Goal: Information Seeking & Learning: Learn about a topic

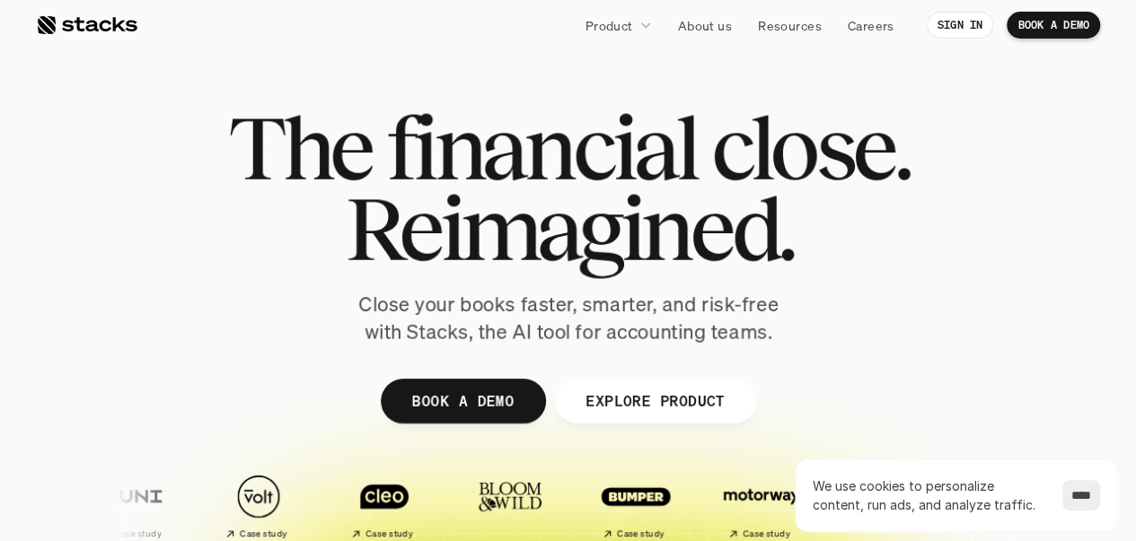
click at [539, 173] on span "financial" at bounding box center [541, 148] width 310 height 81
click at [538, 173] on span "financial" at bounding box center [541, 148] width 310 height 81
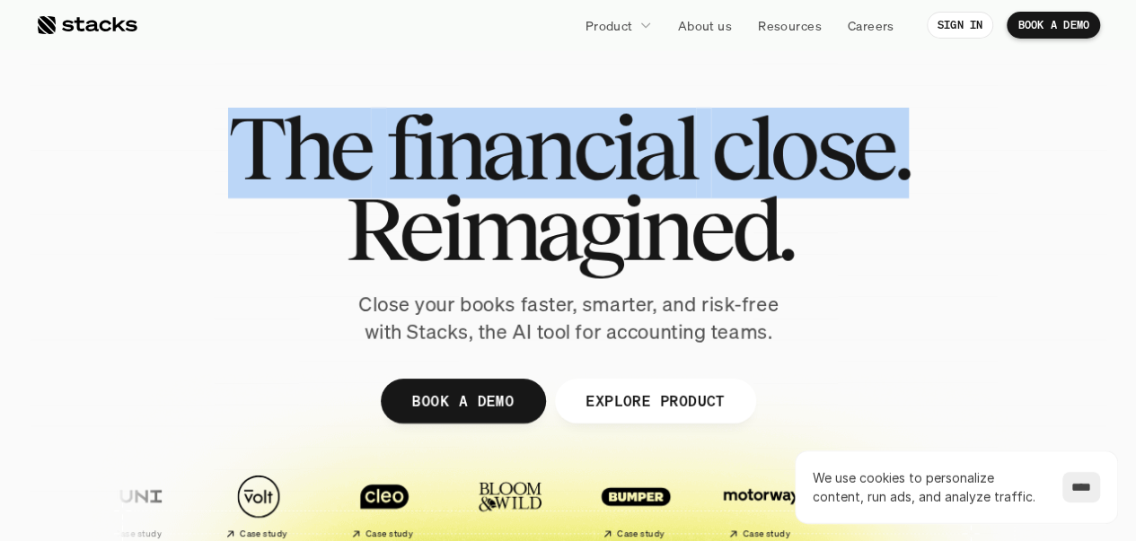
click at [538, 173] on span "financial" at bounding box center [541, 148] width 310 height 81
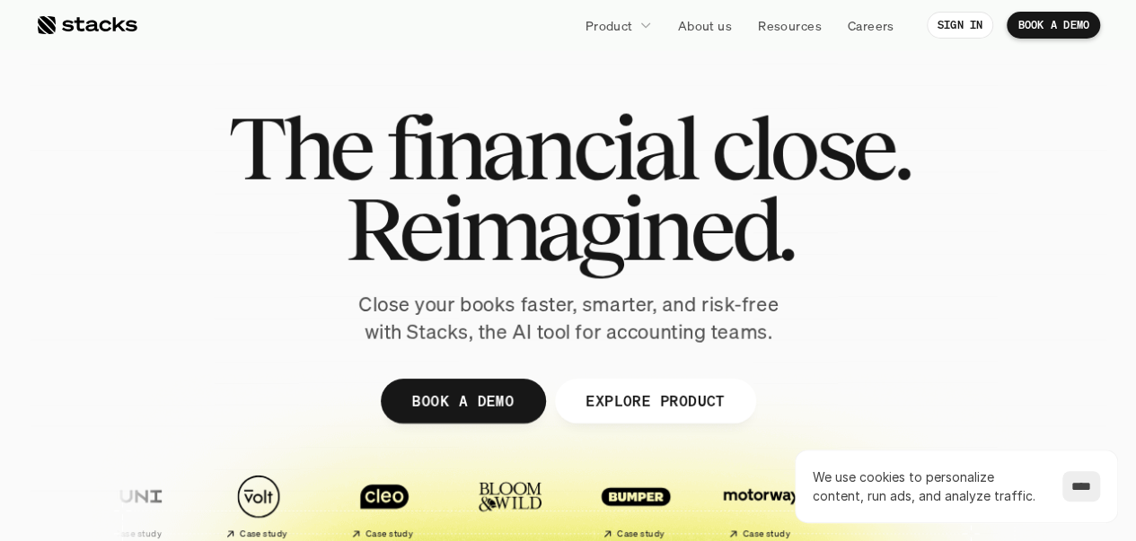
click at [512, 209] on span "Reimagined." at bounding box center [568, 229] width 448 height 81
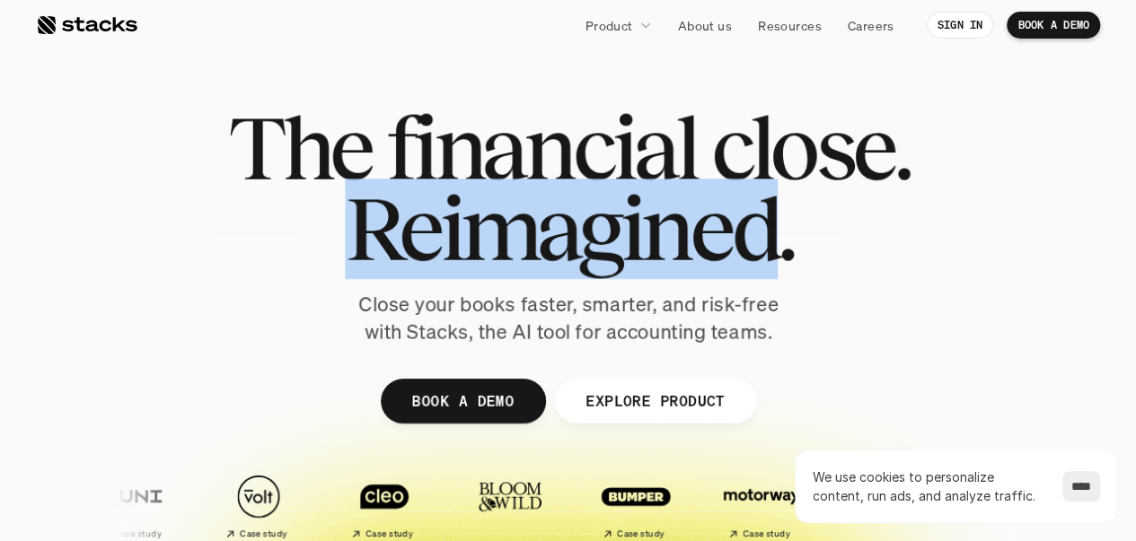
click at [512, 209] on span "Reimagined." at bounding box center [568, 229] width 448 height 81
click at [503, 230] on span "Reimagined." at bounding box center [568, 229] width 448 height 81
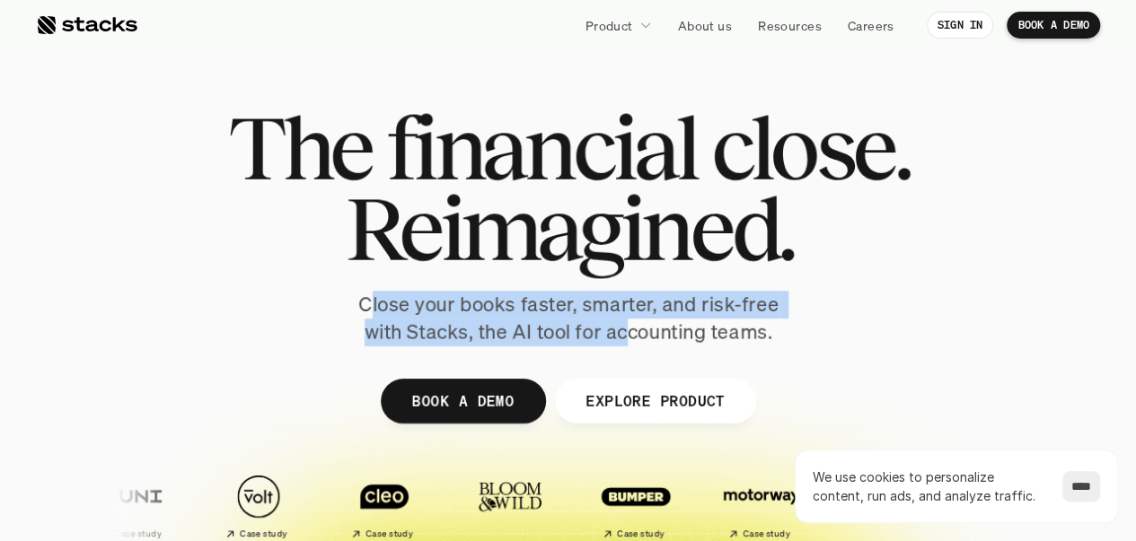
drag, startPoint x: 371, startPoint y: 303, endPoint x: 608, endPoint y: 332, distance: 238.8
click at [628, 326] on p "Close your books faster, smarter, and risk-free with Stacks, the AI tool for ac…" at bounding box center [568, 319] width 449 height 56
click at [591, 333] on p "Close your books faster, smarter, and risk-free with Stacks, the AI tool for ac…" at bounding box center [568, 319] width 449 height 56
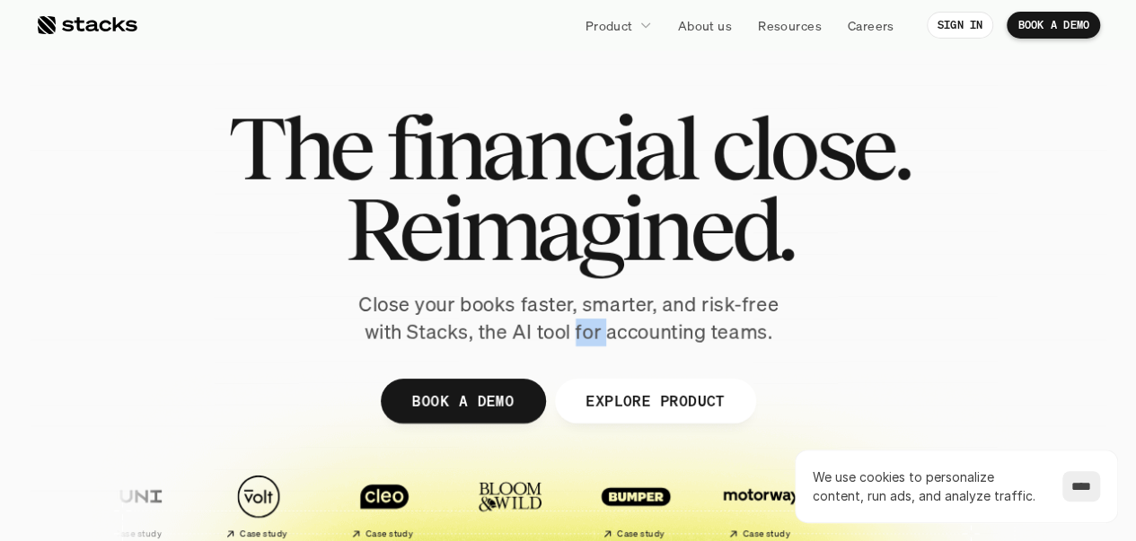
click at [590, 333] on p "Close your books faster, smarter, and risk-free with Stacks, the AI tool for ac…" at bounding box center [568, 319] width 449 height 56
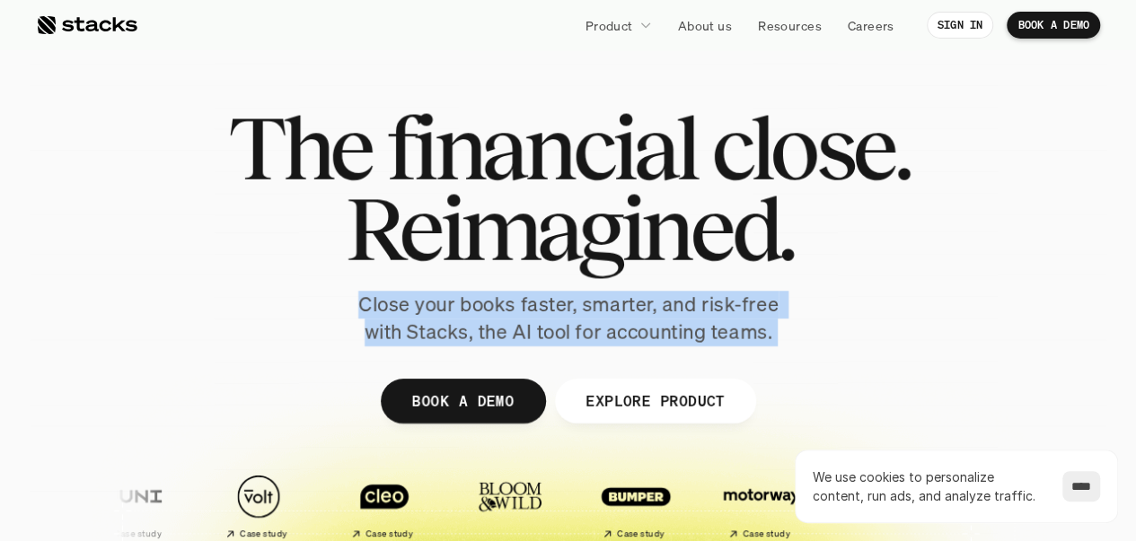
click at [590, 333] on p "Close your books faster, smarter, and risk-free with Stacks, the AI tool for ac…" at bounding box center [568, 319] width 449 height 56
click at [551, 329] on p "Close your books faster, smarter, and risk-free with Stacks, the AI tool for ac…" at bounding box center [568, 319] width 449 height 56
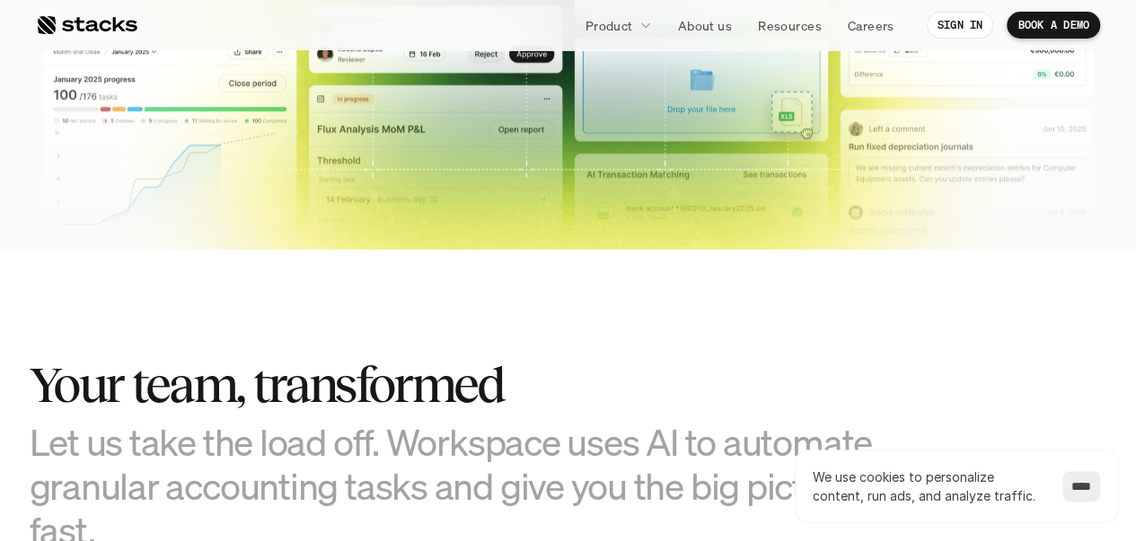
scroll to position [898, 0]
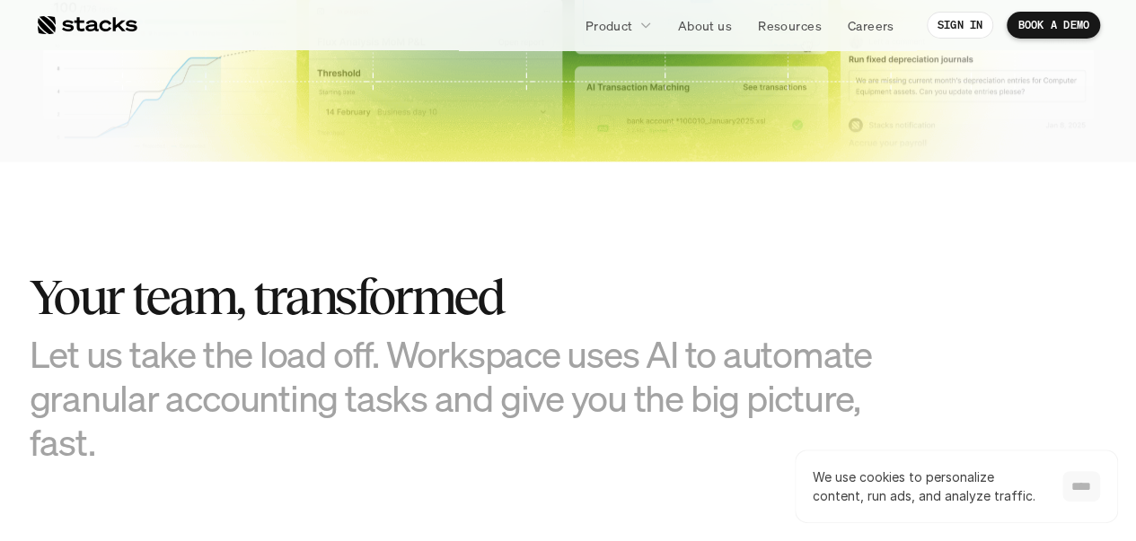
click at [1062, 478] on input "****" at bounding box center [1081, 486] width 38 height 31
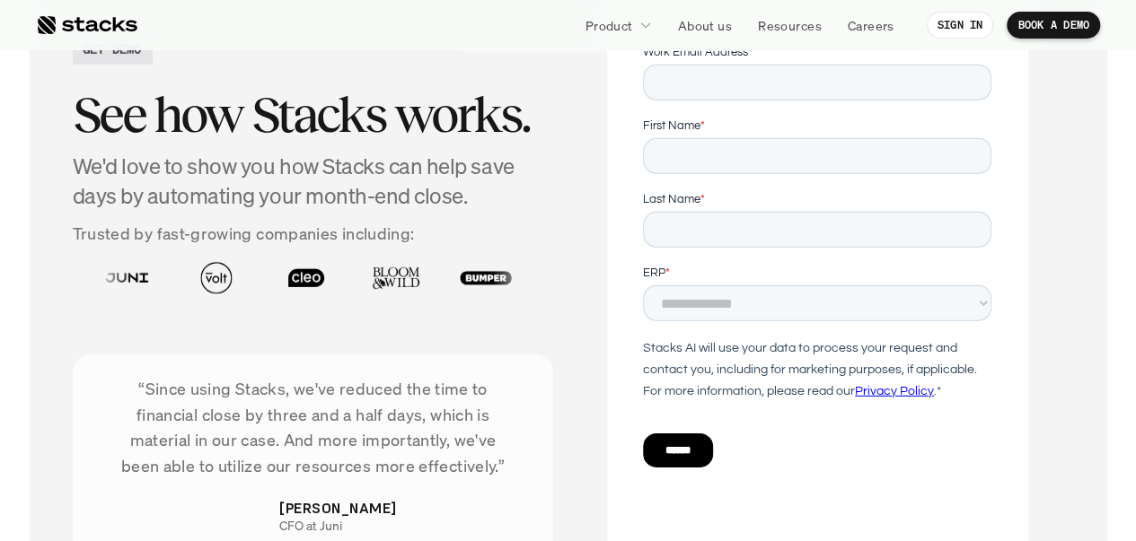
scroll to position [6015, 0]
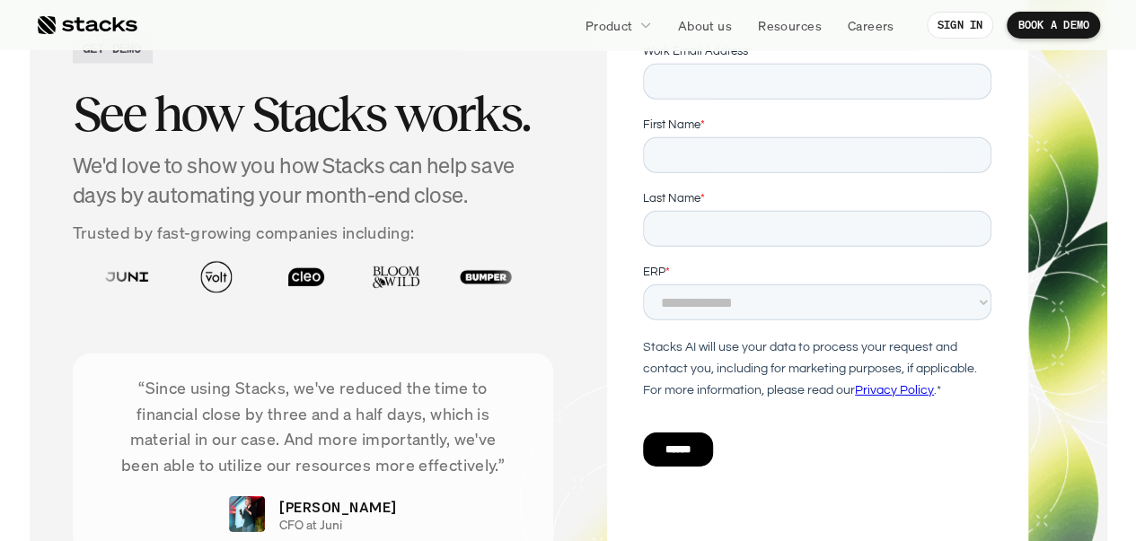
click at [316, 171] on h4 "We'd love to show you how Stacks can help save days by automating your month-en…" at bounding box center [313, 181] width 481 height 60
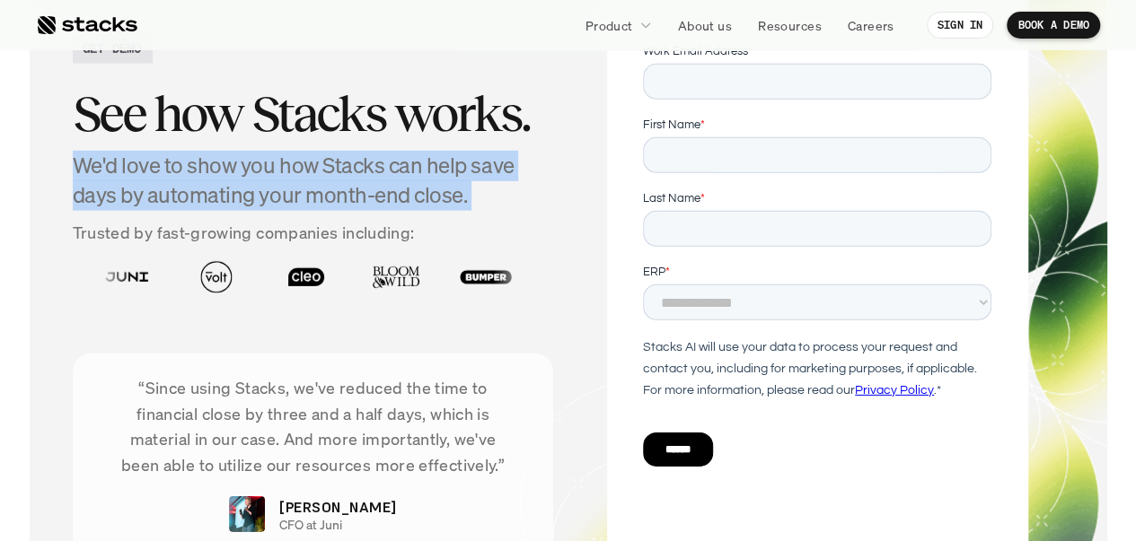
click at [316, 171] on h4 "We'd love to show you how Stacks can help save days by automating your month-en…" at bounding box center [313, 181] width 481 height 60
click at [343, 188] on h4 "We'd love to show you how Stacks can help save days by automating your month-en…" at bounding box center [313, 181] width 481 height 60
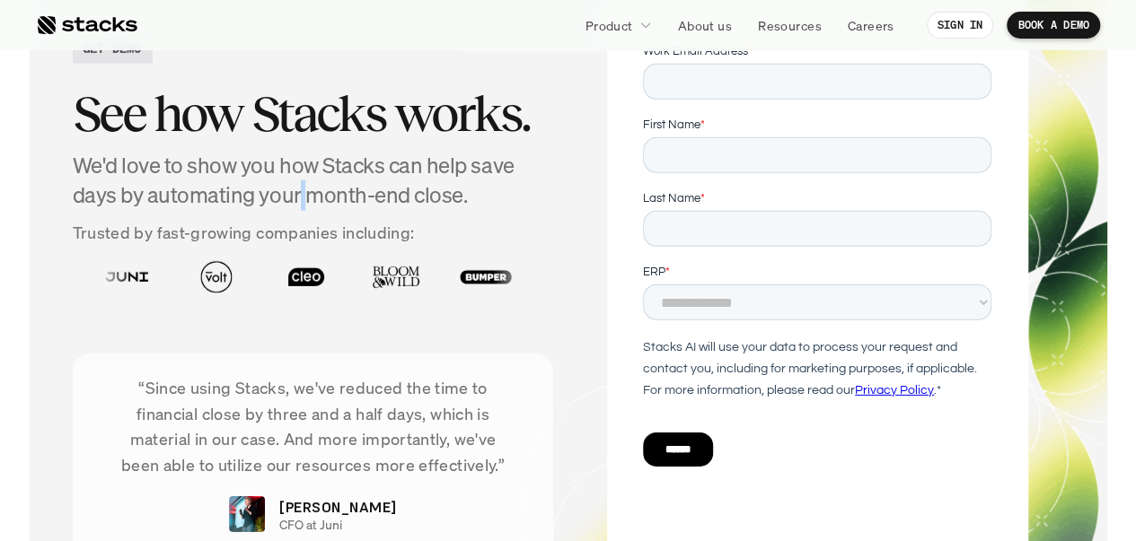
click at [343, 188] on h4 "We'd love to show you how Stacks can help save days by automating your month-en…" at bounding box center [313, 181] width 481 height 60
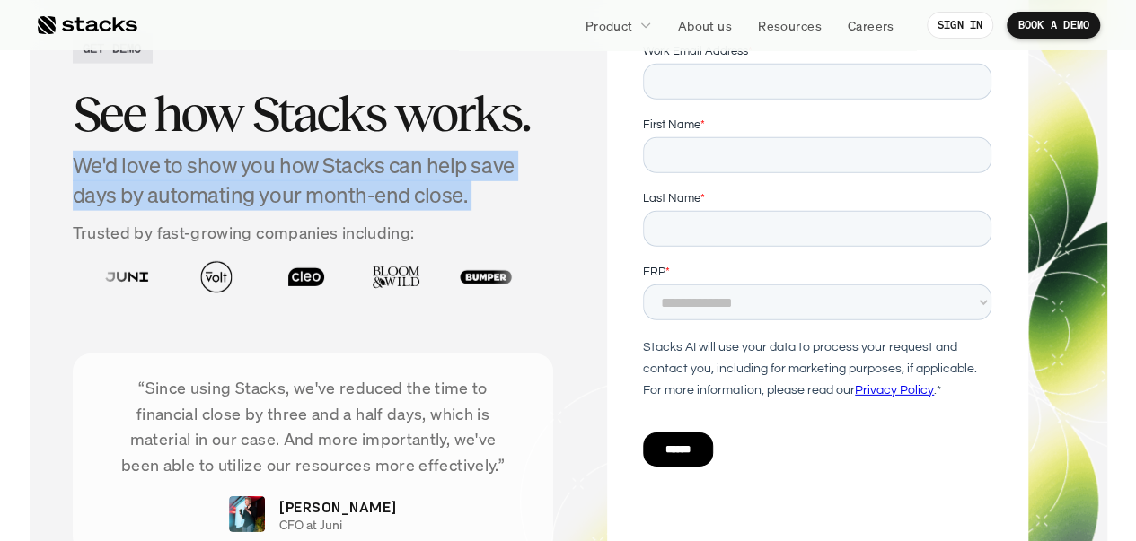
click at [343, 188] on h4 "We'd love to show you how Stacks can help save days by automating your month-en…" at bounding box center [313, 181] width 481 height 60
click at [370, 186] on h4 "We'd love to show you how Stacks can help save days by automating your month-en…" at bounding box center [313, 181] width 481 height 60
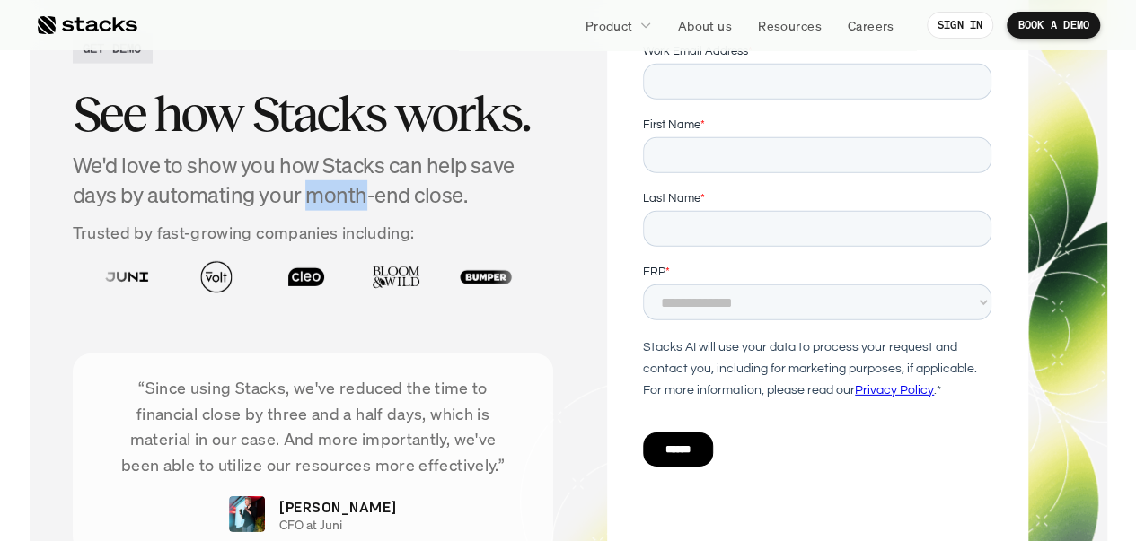
click at [370, 186] on h4 "We'd love to show you how Stacks can help save days by automating your month-en…" at bounding box center [313, 181] width 481 height 60
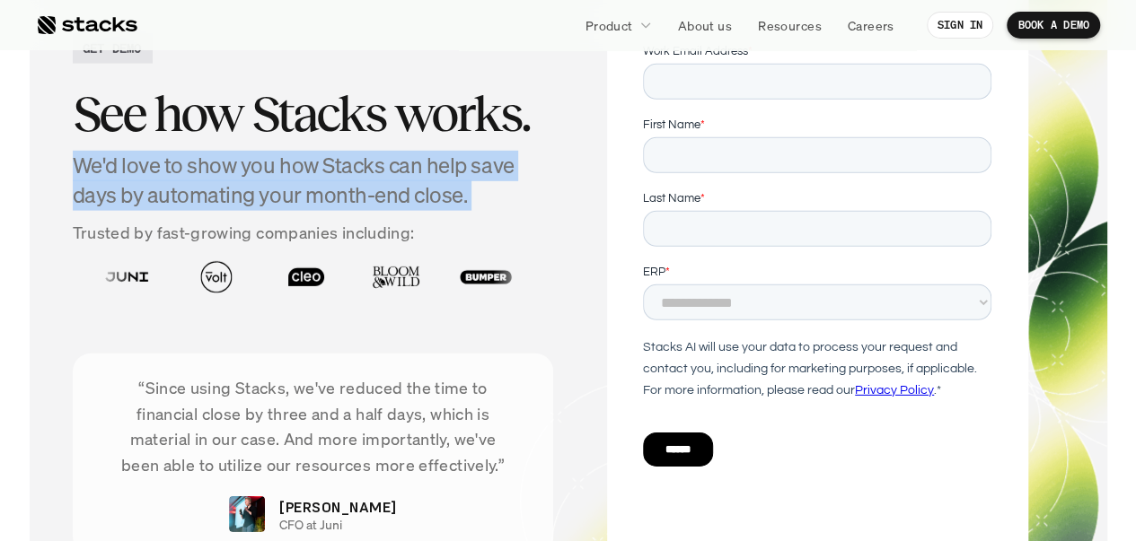
click at [370, 186] on h4 "We'd love to show you how Stacks can help save days by automating your month-en…" at bounding box center [313, 181] width 481 height 60
click at [364, 182] on h4 "We'd love to show you how Stacks can help save days by automating your month-en…" at bounding box center [313, 181] width 481 height 60
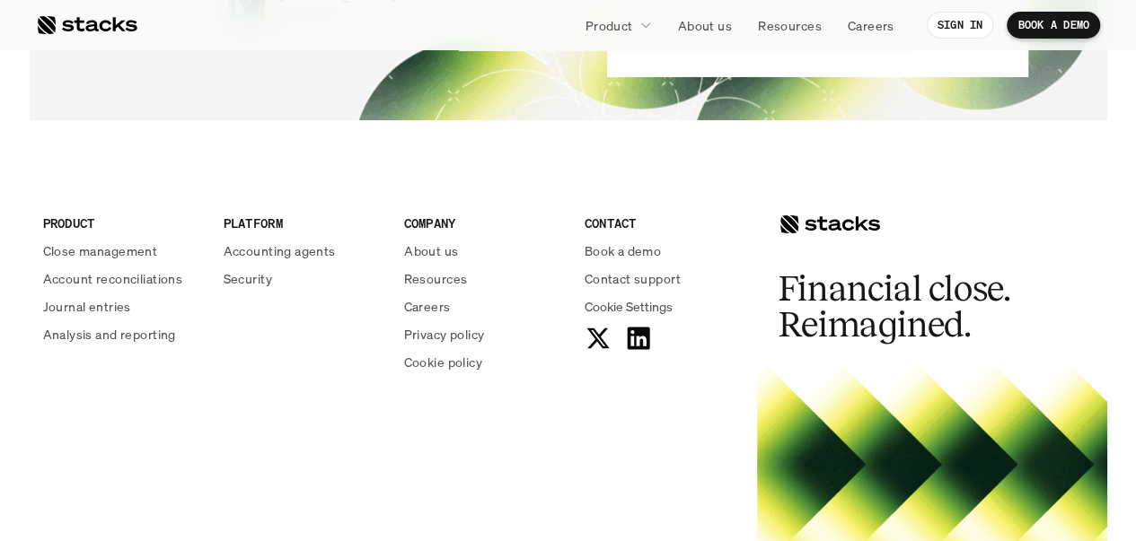
scroll to position [6553, 0]
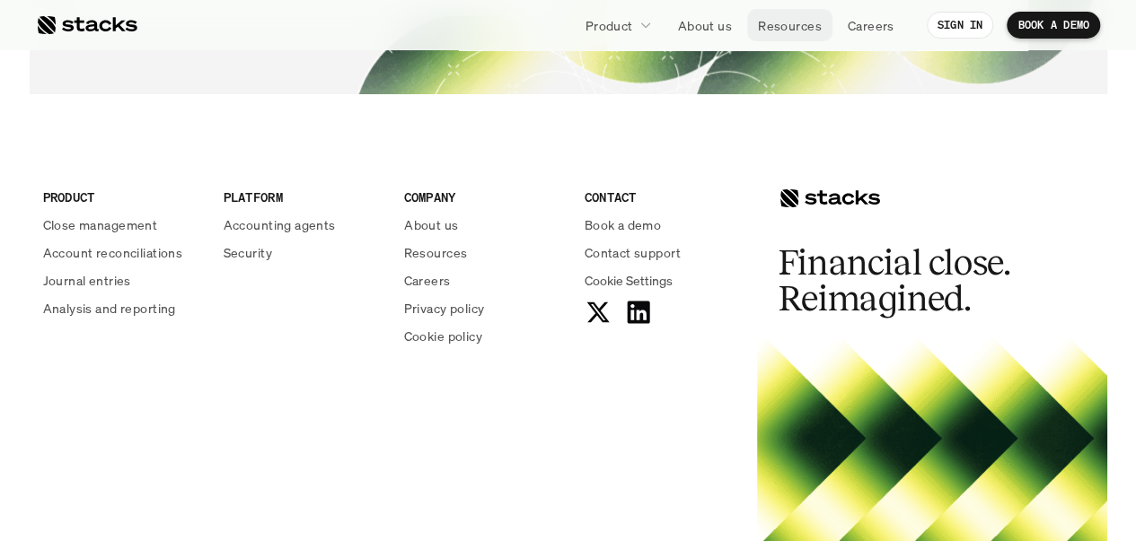
click at [803, 23] on p "Resources" at bounding box center [790, 25] width 64 height 19
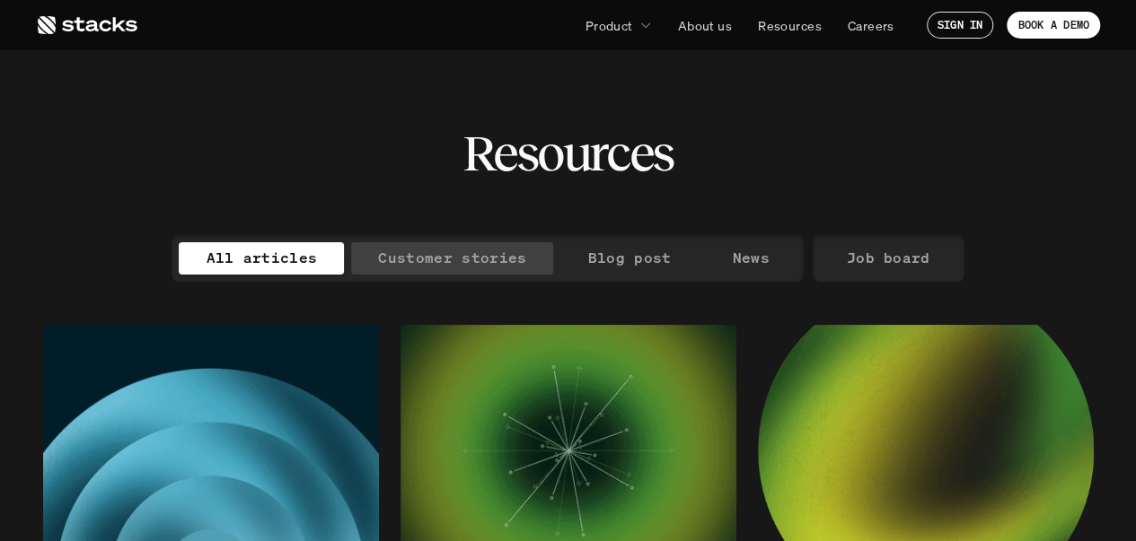
click at [483, 263] on p "Customer stories" at bounding box center [452, 258] width 148 height 26
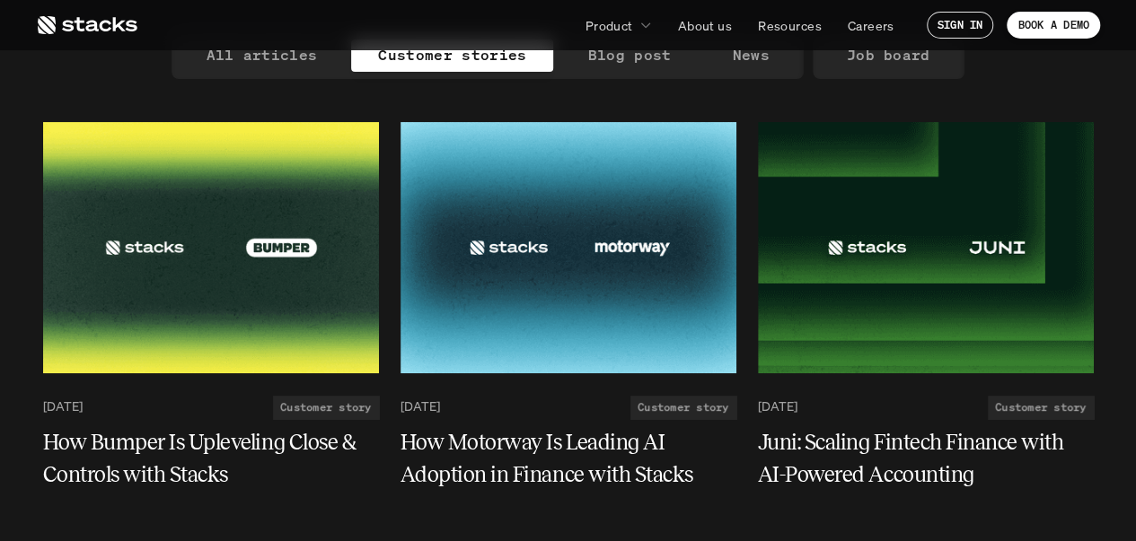
scroll to position [269, 0]
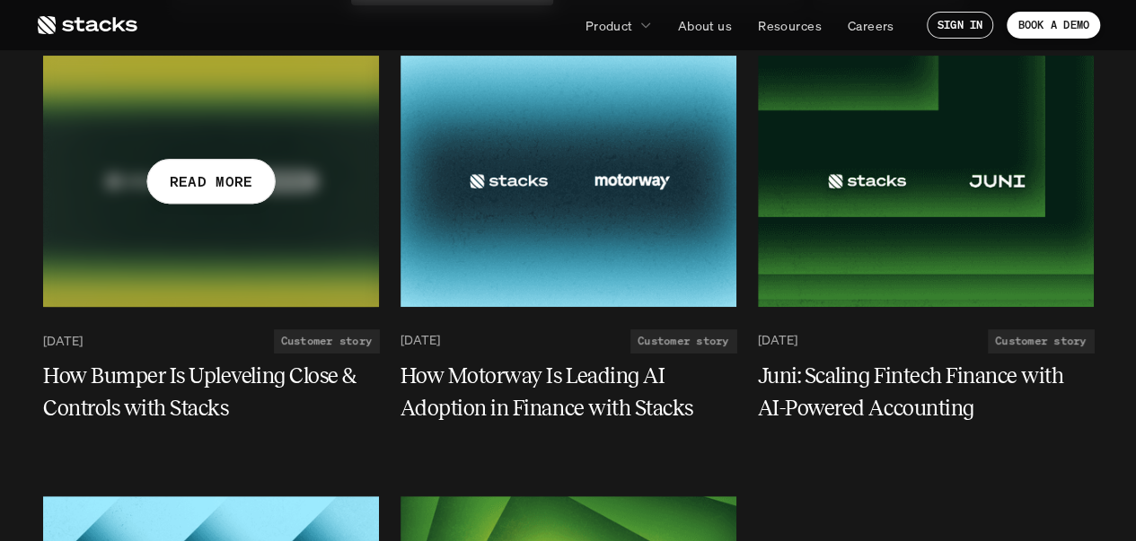
click at [320, 373] on h5 "How Bumper Is Upleveling Close & Controls with Stacks" at bounding box center [200, 392] width 314 height 65
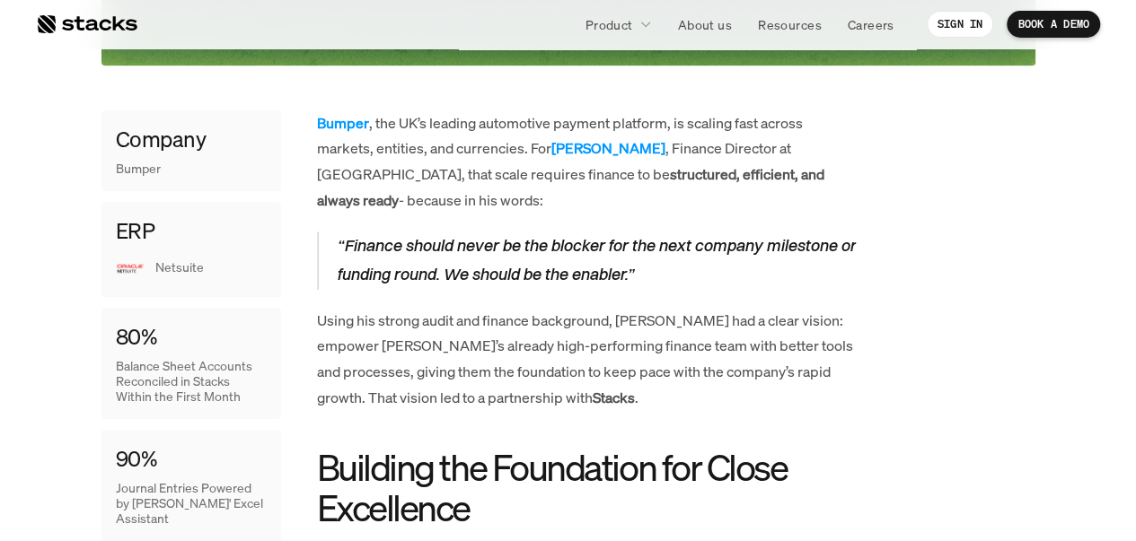
scroll to position [808, 0]
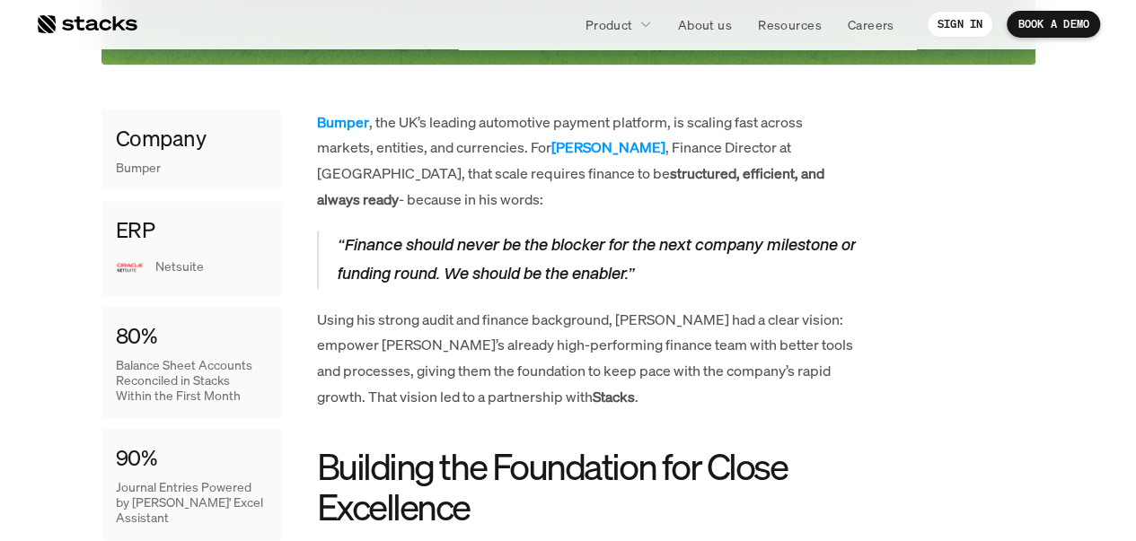
click at [454, 142] on p "Bumper , the UK’s leading automotive payment platform, is scaling fast across m…" at bounding box center [586, 161] width 539 height 103
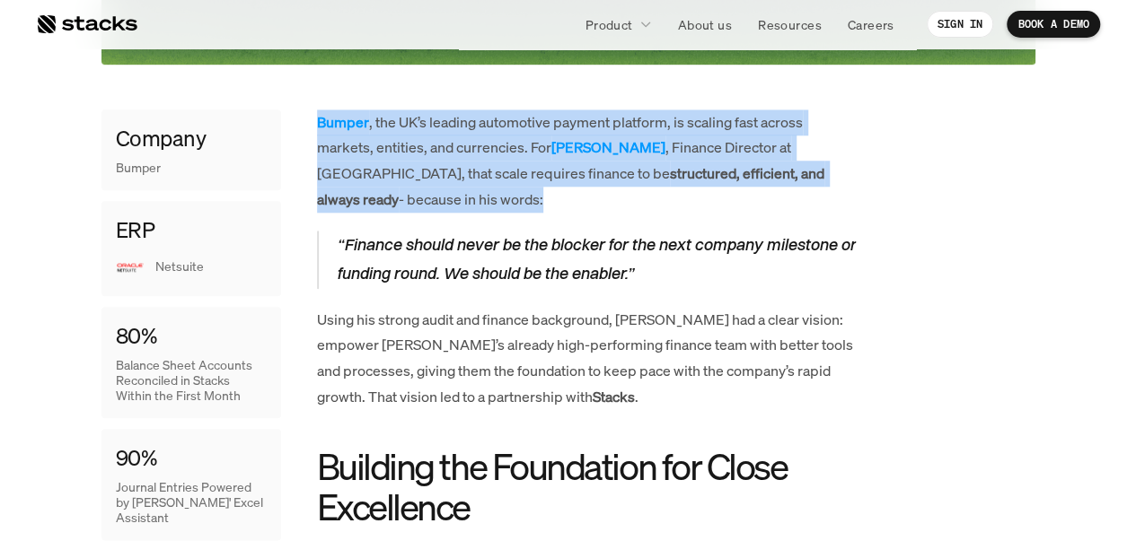
click at [454, 142] on p "Bumper , the UK’s leading automotive payment platform, is scaling fast across m…" at bounding box center [586, 161] width 539 height 103
click at [469, 150] on p "Bumper , the UK’s leading automotive payment platform, is scaling fast across m…" at bounding box center [586, 161] width 539 height 103
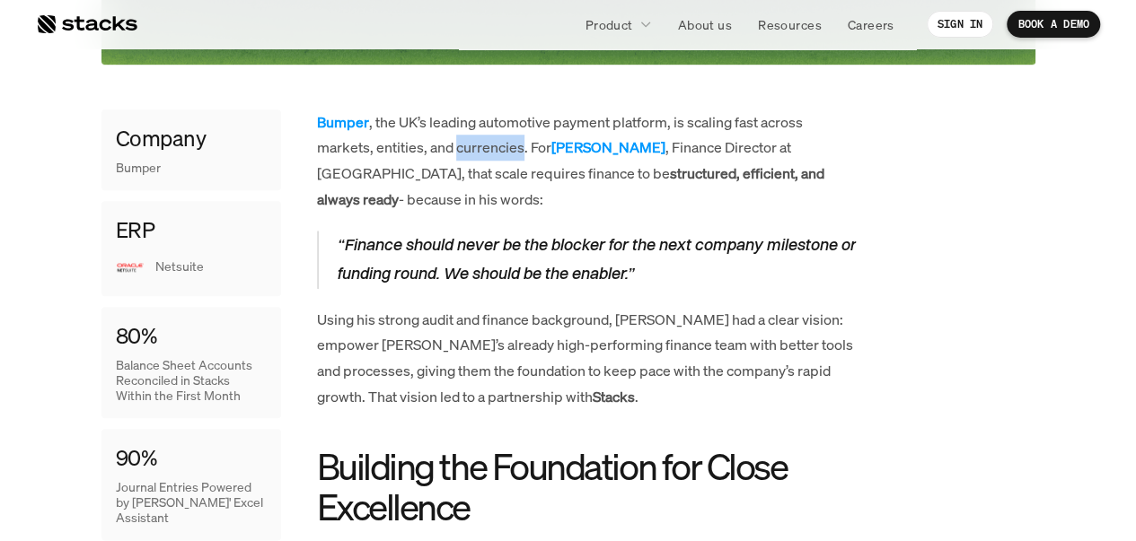
click at [469, 150] on p "Bumper , the UK’s leading automotive payment platform, is scaling fast across m…" at bounding box center [586, 161] width 539 height 103
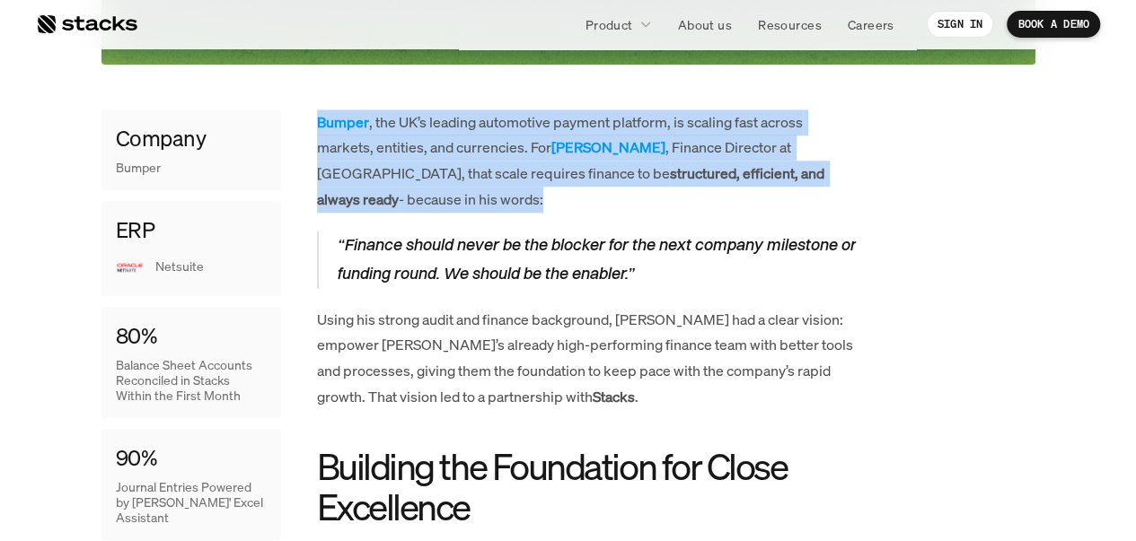
click at [469, 150] on p "Bumper , the UK’s leading automotive payment platform, is scaling fast across m…" at bounding box center [586, 161] width 539 height 103
click at [480, 164] on p "Bumper , the UK’s leading automotive payment platform, is scaling fast across m…" at bounding box center [586, 161] width 539 height 103
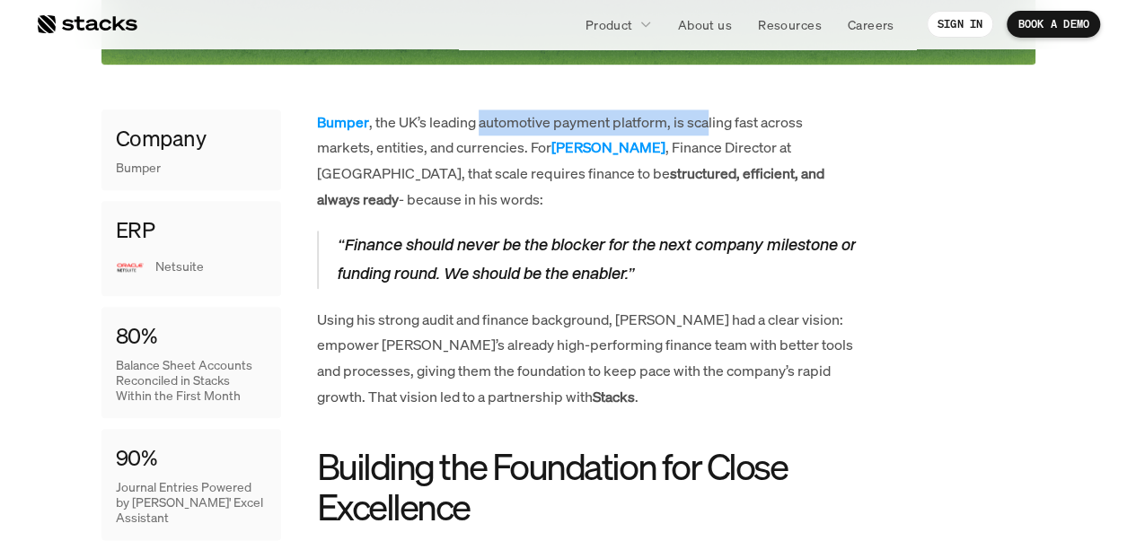
drag, startPoint x: 481, startPoint y: 119, endPoint x: 723, endPoint y: 119, distance: 241.5
click at [710, 119] on p "Bumper , the UK’s leading automotive payment platform, is scaling fast across m…" at bounding box center [586, 161] width 539 height 103
click at [749, 118] on p "Bumper , the UK’s leading automotive payment platform, is scaling fast across m…" at bounding box center [586, 161] width 539 height 103
click at [449, 148] on p "Bumper , the UK’s leading automotive payment platform, is scaling fast across m…" at bounding box center [586, 161] width 539 height 103
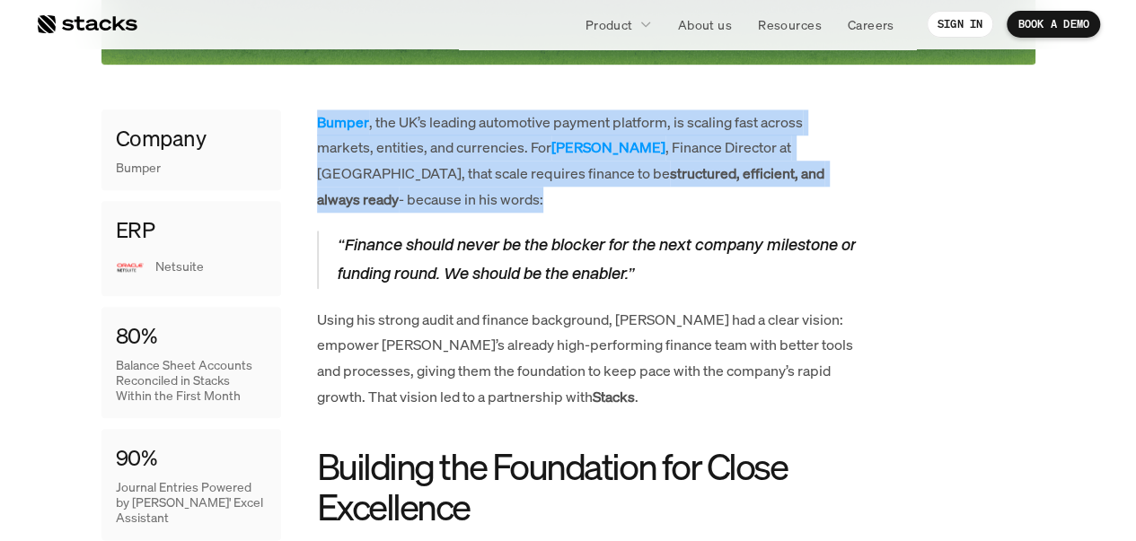
click at [449, 148] on p "Bumper , the UK’s leading automotive payment platform, is scaling fast across m…" at bounding box center [586, 161] width 539 height 103
click at [447, 156] on p "Bumper , the UK’s leading automotive payment platform, is scaling fast across m…" at bounding box center [586, 161] width 539 height 103
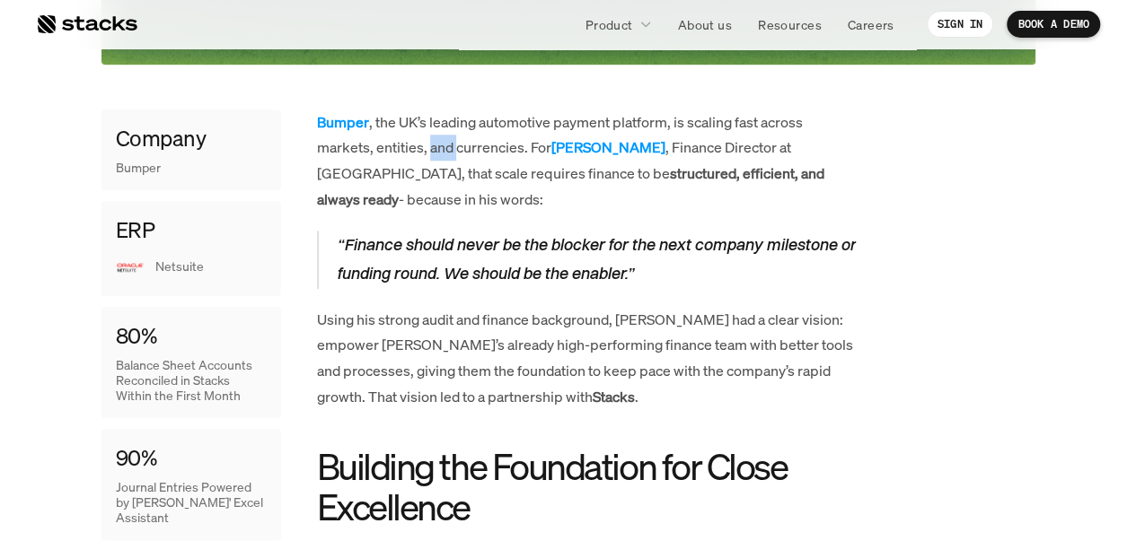
click at [447, 156] on p "Bumper , the UK’s leading automotive payment platform, is scaling fast across m…" at bounding box center [586, 161] width 539 height 103
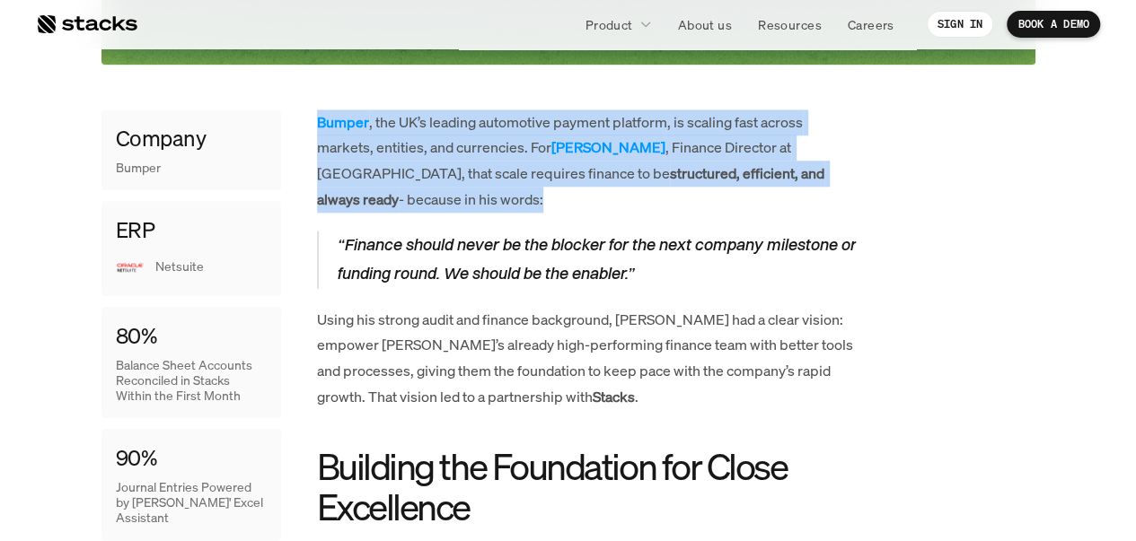
click at [447, 156] on p "Bumper , the UK’s leading automotive payment platform, is scaling fast across m…" at bounding box center [586, 161] width 539 height 103
click at [421, 158] on p "Bumper , the UK’s leading automotive payment platform, is scaling fast across m…" at bounding box center [586, 161] width 539 height 103
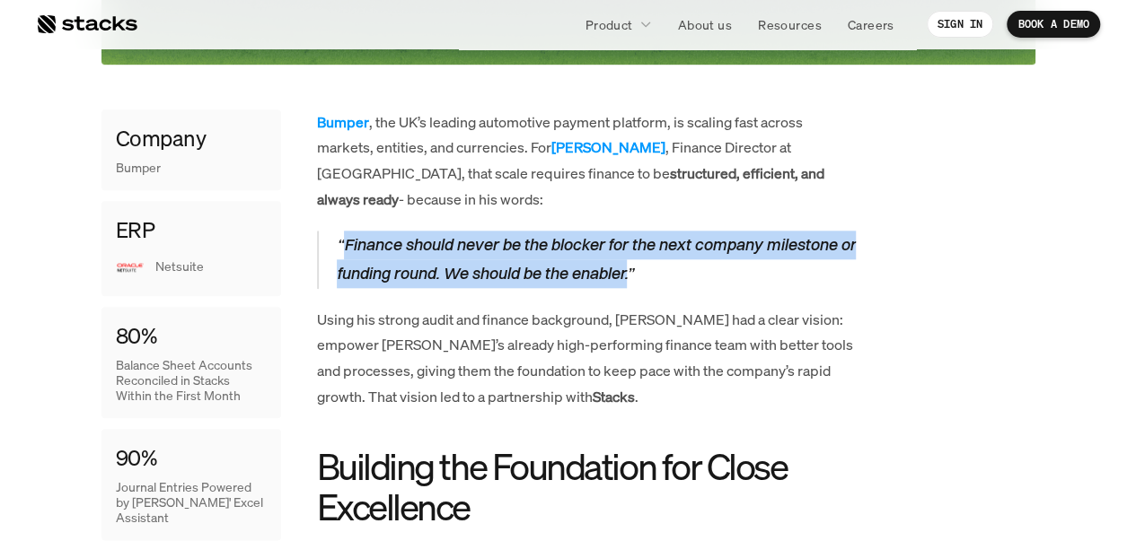
drag, startPoint x: 345, startPoint y: 241, endPoint x: 648, endPoint y: 280, distance: 305.9
click at [650, 280] on em "“Finance should never be the blocker for the next company milestone or funding …" at bounding box center [598, 258] width 522 height 49
click at [633, 275] on em "“Finance should never be the blocker for the next company milestone or funding …" at bounding box center [598, 258] width 522 height 49
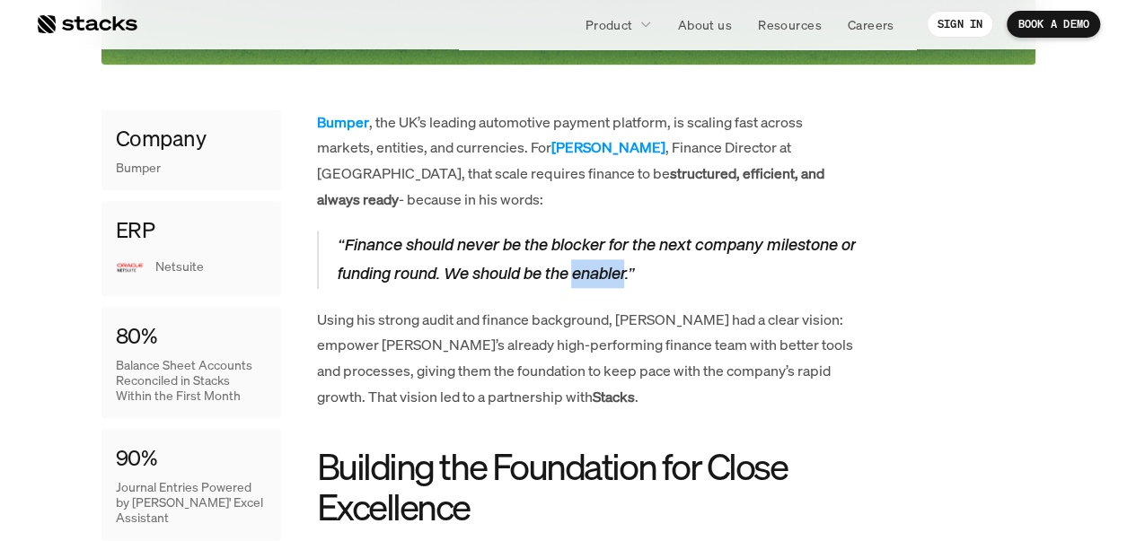
click at [633, 275] on em "“Finance should never be the blocker for the next company milestone or funding …" at bounding box center [598, 258] width 522 height 49
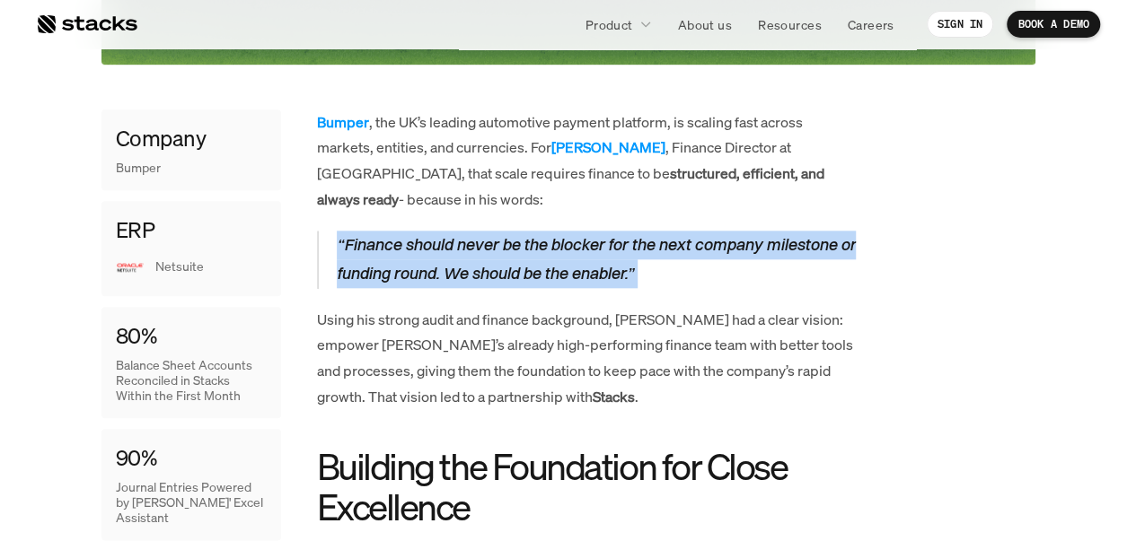
click at [633, 275] on em "“Finance should never be the blocker for the next company milestone or funding …" at bounding box center [598, 258] width 522 height 49
click at [618, 270] on em "“Finance should never be the blocker for the next company milestone or funding …" at bounding box center [598, 258] width 522 height 49
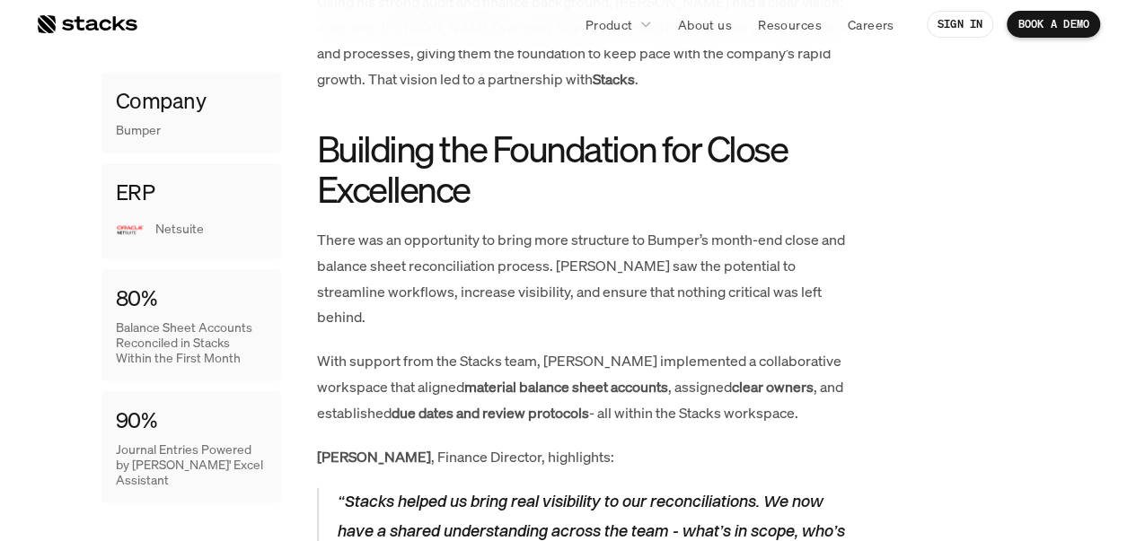
scroll to position [1167, 0]
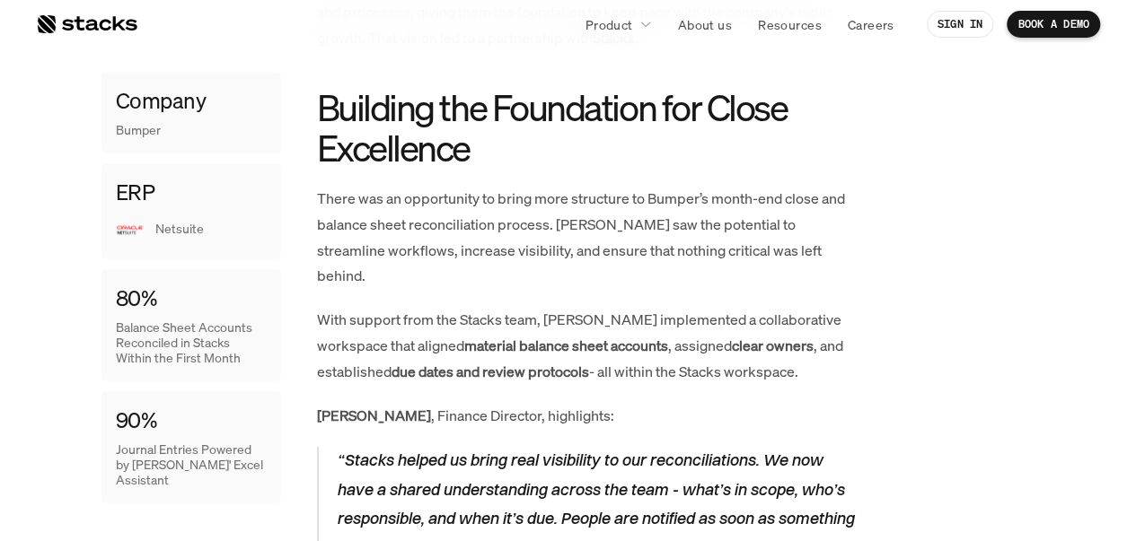
click at [547, 238] on p "There was an opportunity to bring more structure to Bumper’s month-end close an…" at bounding box center [586, 237] width 539 height 103
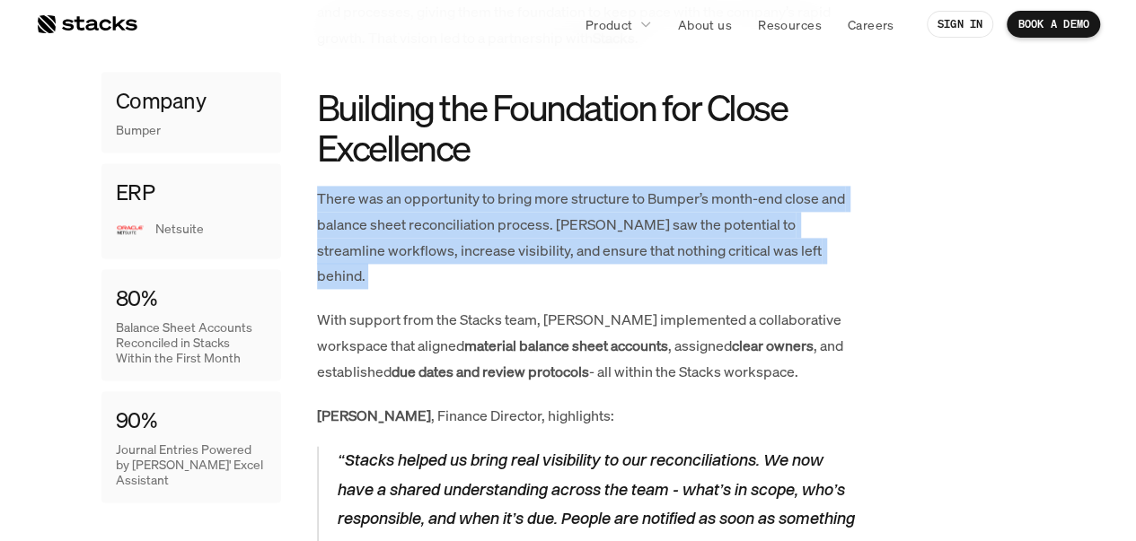
click at [547, 238] on p "There was an opportunity to bring more structure to Bumper’s month-end close an…" at bounding box center [586, 237] width 539 height 103
click at [535, 236] on p "There was an opportunity to bring more structure to Bumper’s month-end close an…" at bounding box center [586, 237] width 539 height 103
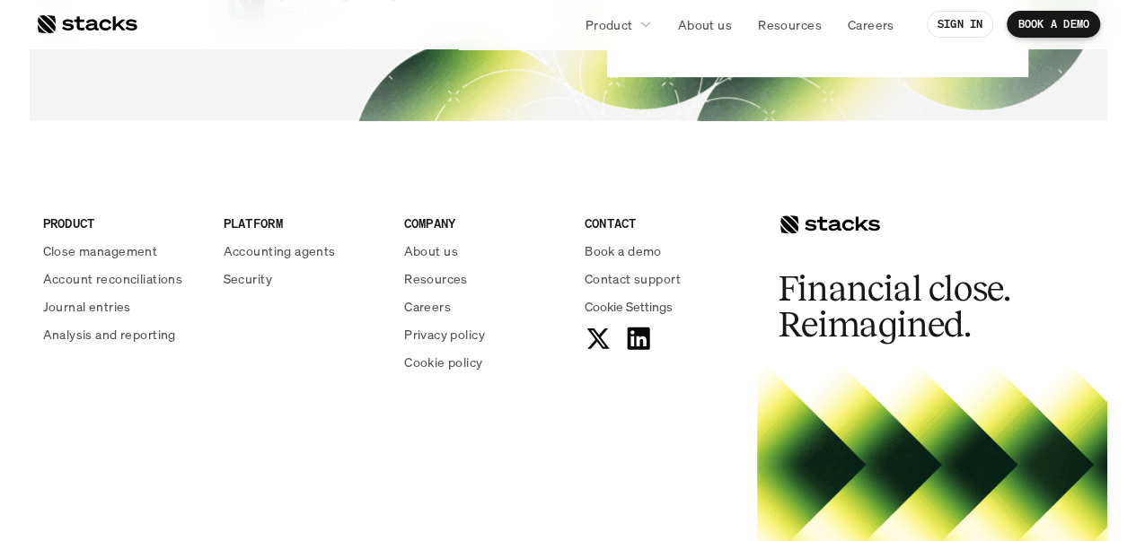
scroll to position [4302, 0]
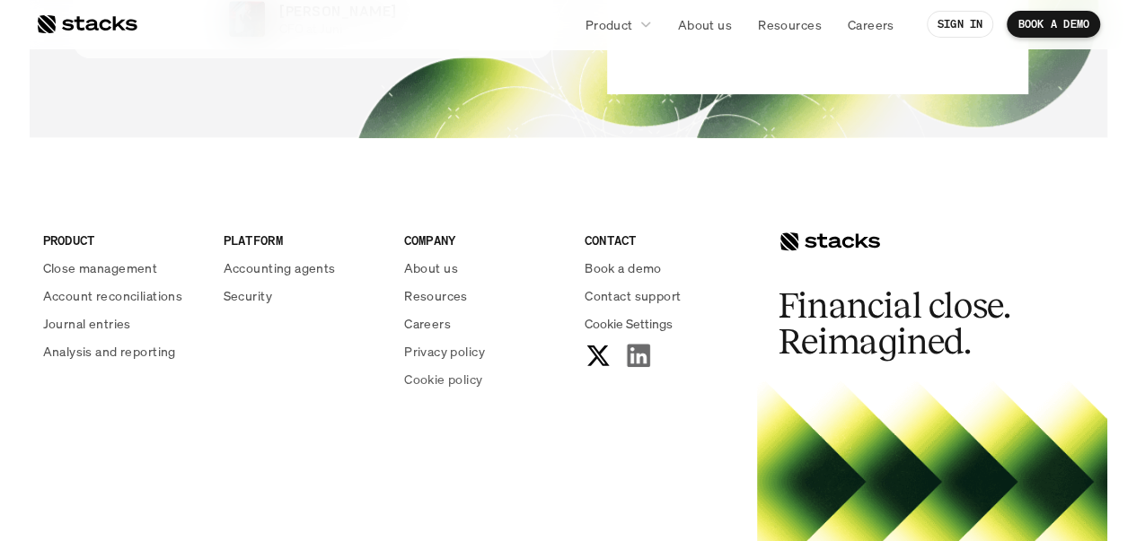
click at [645, 341] on icon at bounding box center [638, 355] width 28 height 28
